Goal: Information Seeking & Learning: Understand process/instructions

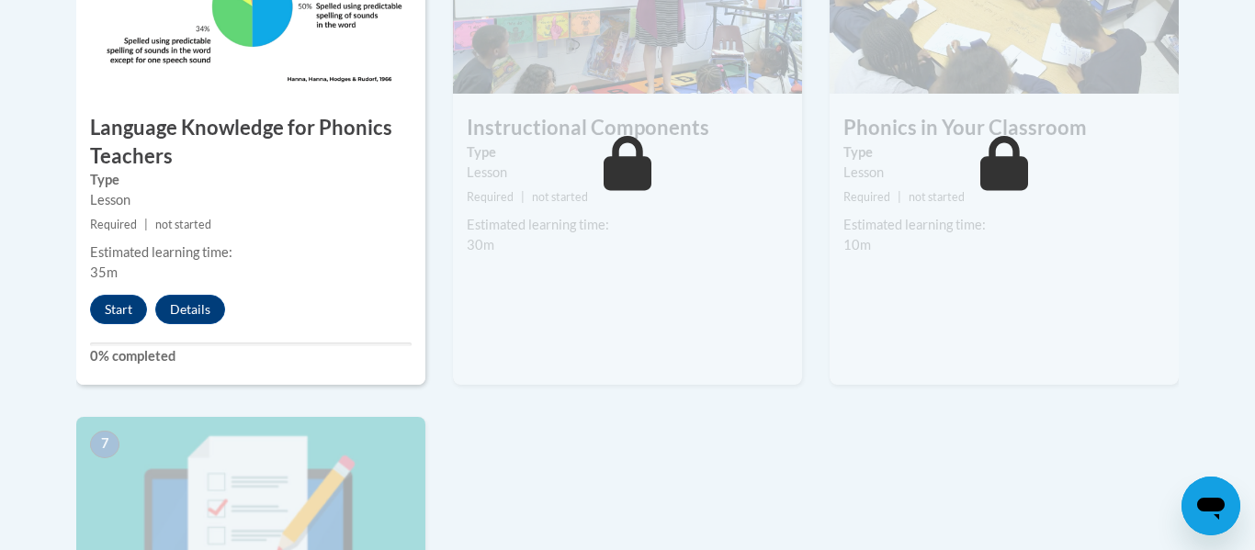
scroll to position [1067, 0]
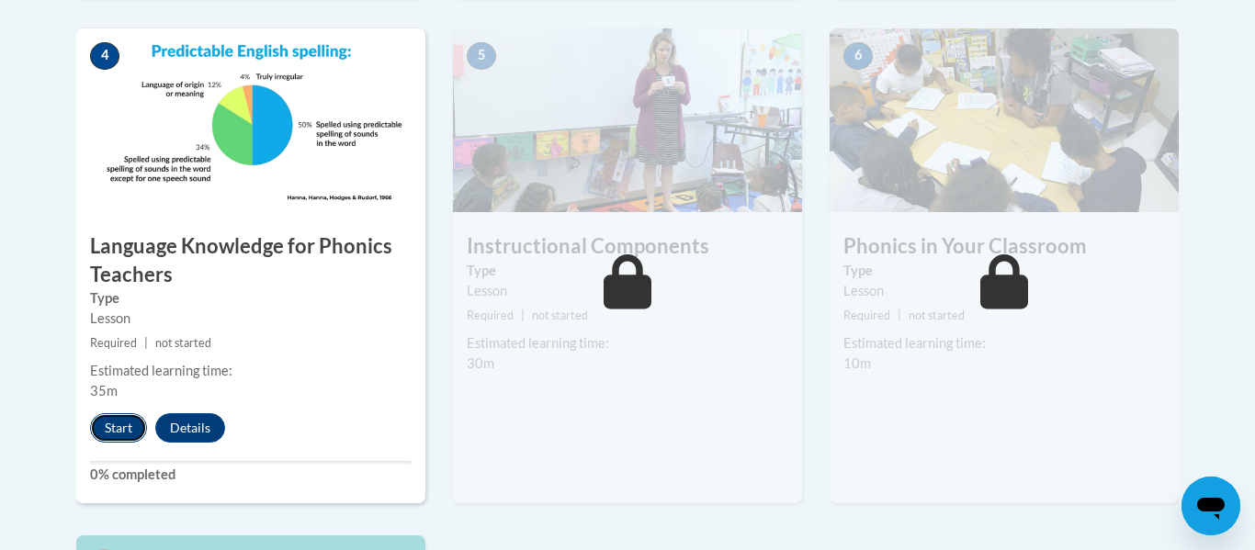
click at [121, 429] on button "Start" at bounding box center [118, 427] width 57 height 29
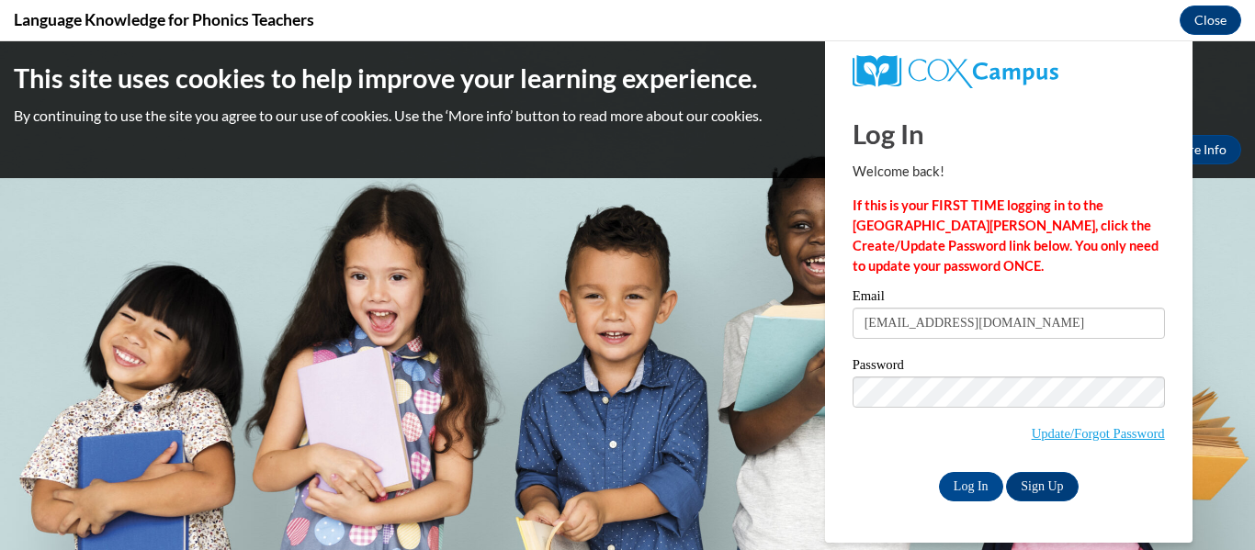
scroll to position [0, 0]
click at [963, 479] on input "Log In" at bounding box center [971, 486] width 64 height 29
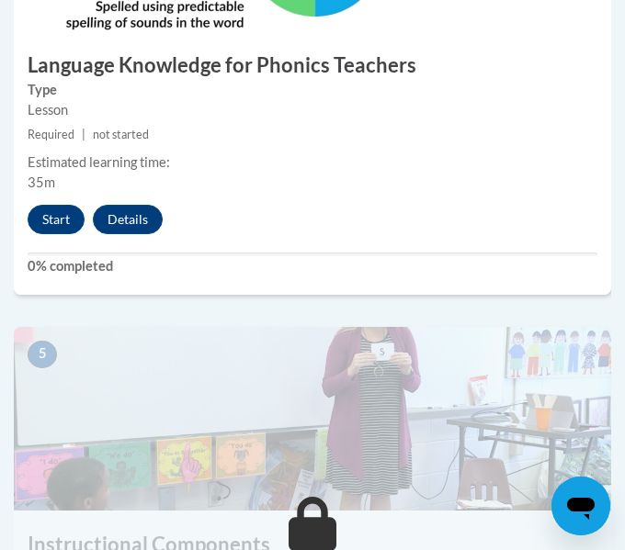
scroll to position [2239, 0]
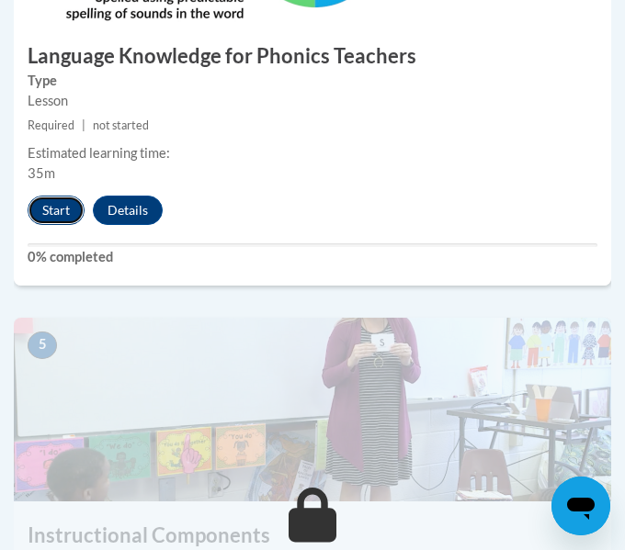
click at [58, 210] on button "Start" at bounding box center [56, 210] width 57 height 29
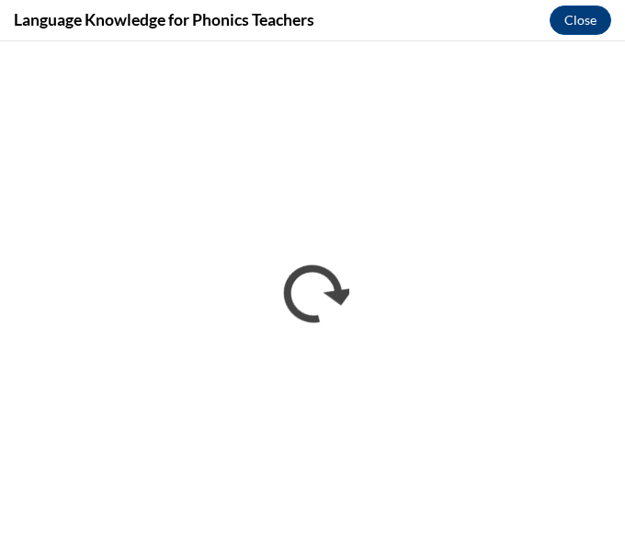
scroll to position [0, 0]
